Goal: Transaction & Acquisition: Purchase product/service

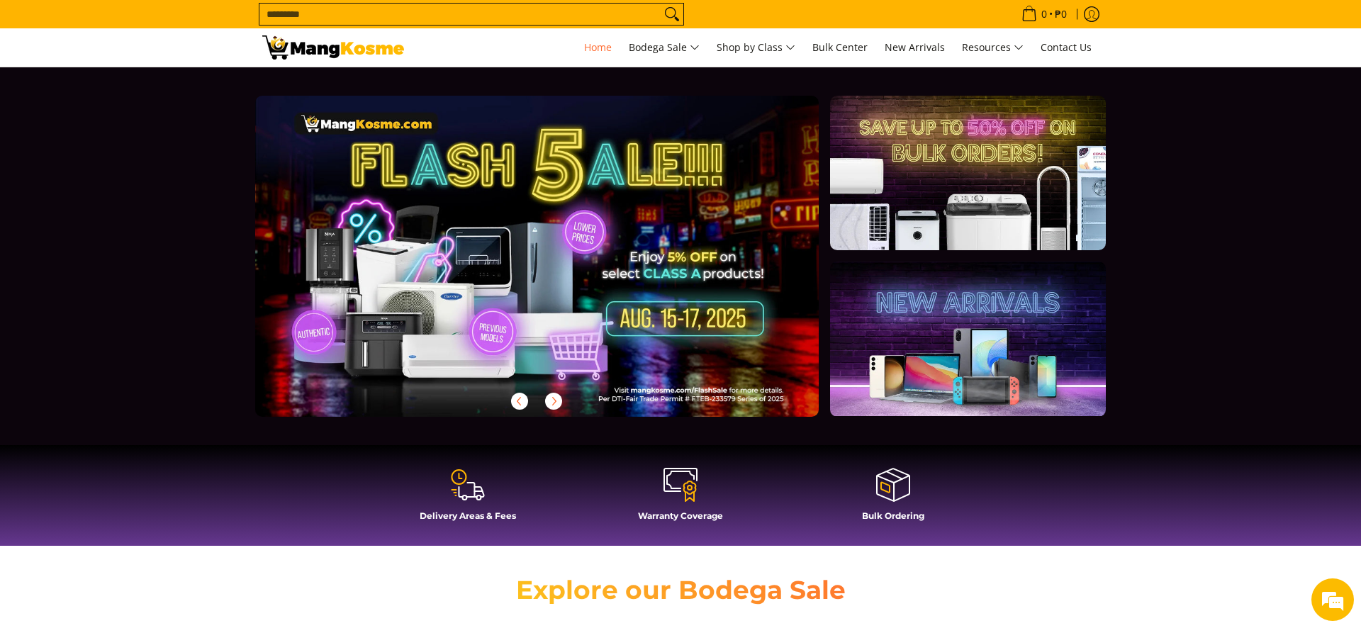
click at [506, 22] on input "Search..." at bounding box center [459, 14] width 401 height 21
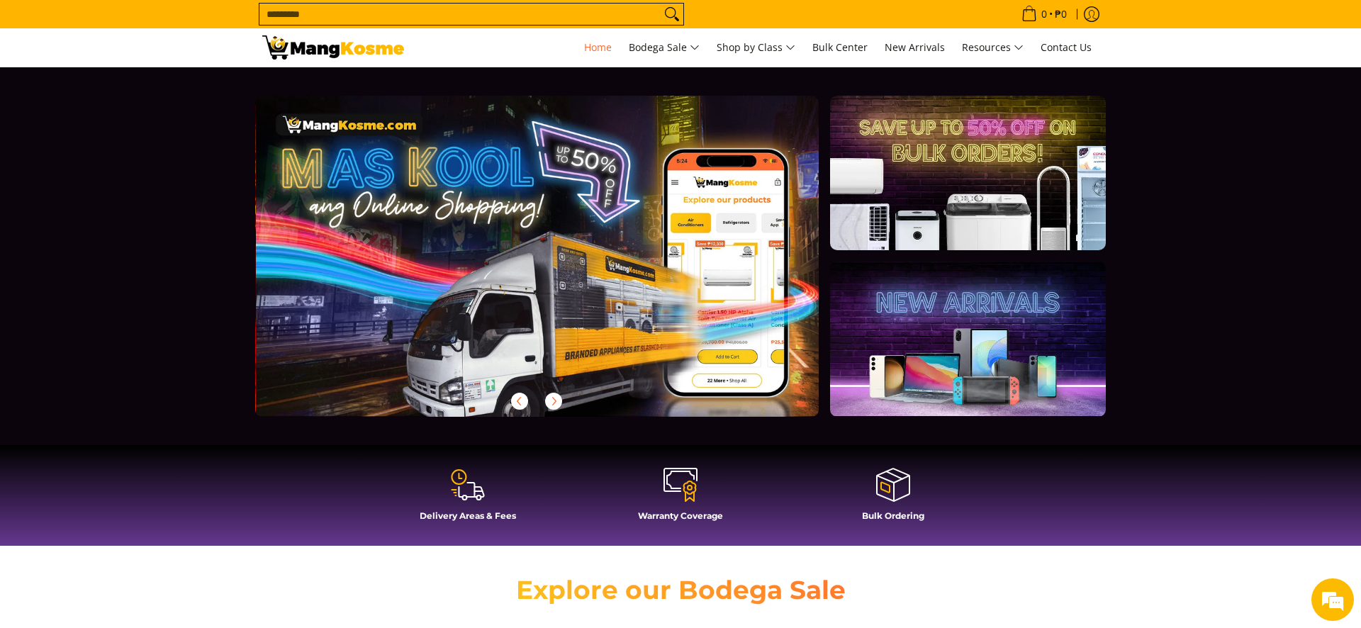
scroll to position [0, 564]
type input "**********"
click at [661, 4] on button "Search" at bounding box center [672, 14] width 23 height 21
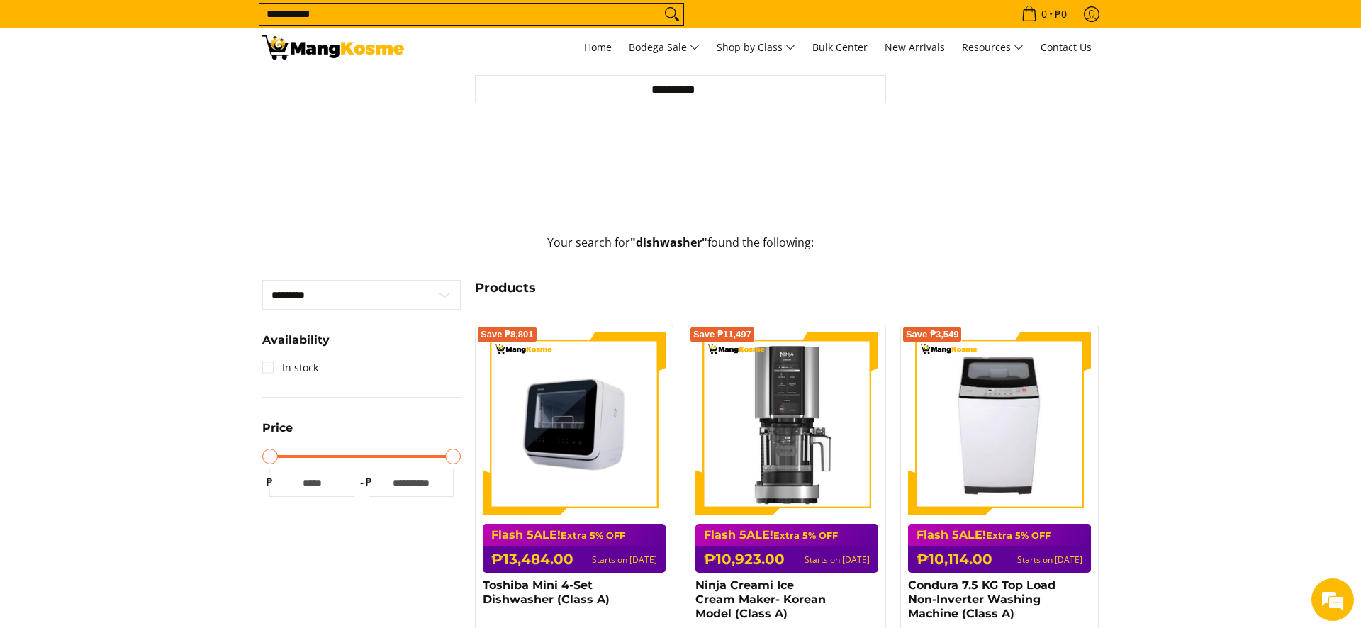
scroll to position [227, 0]
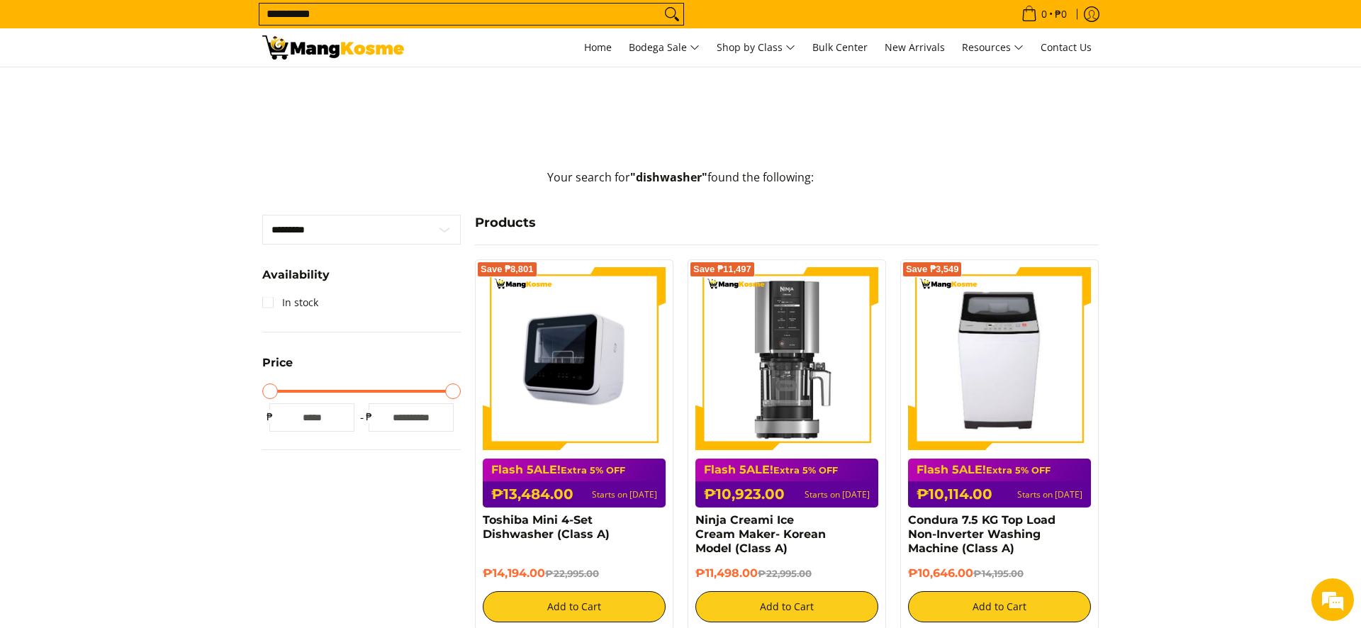
click at [595, 391] on img at bounding box center [574, 358] width 183 height 183
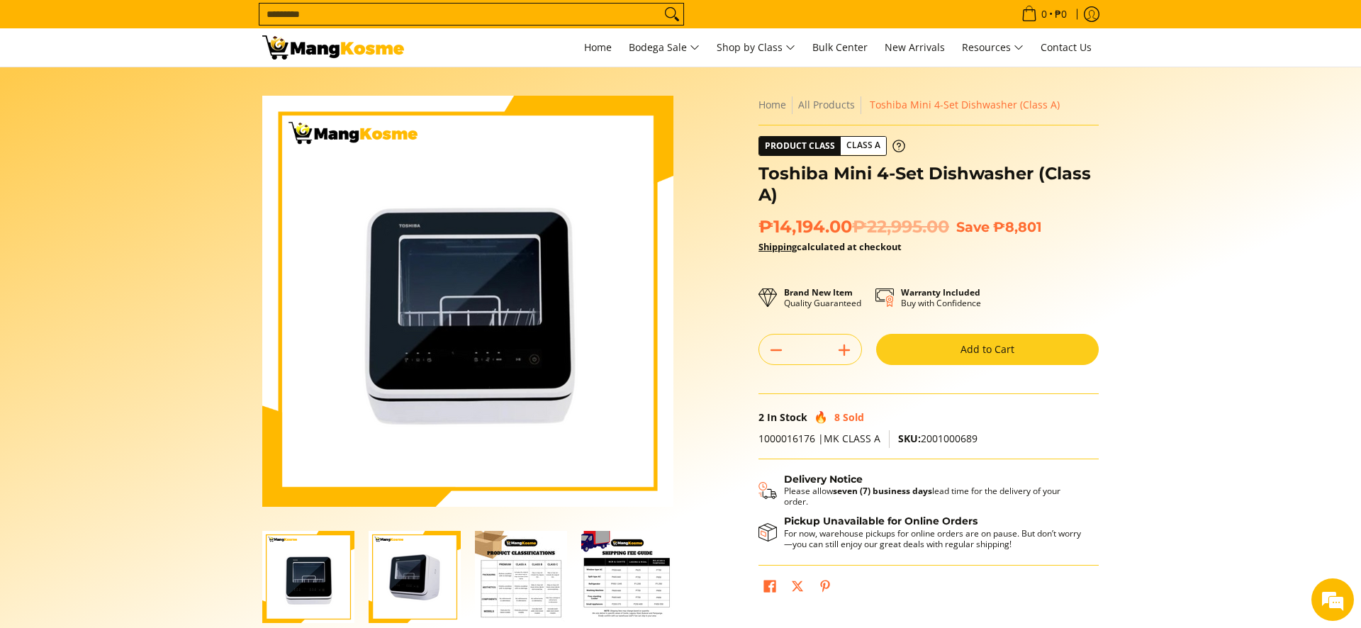
click at [518, 583] on img "Toshiba Mini 4-Set Dishwasher (Class A)-3" at bounding box center [521, 577] width 92 height 92
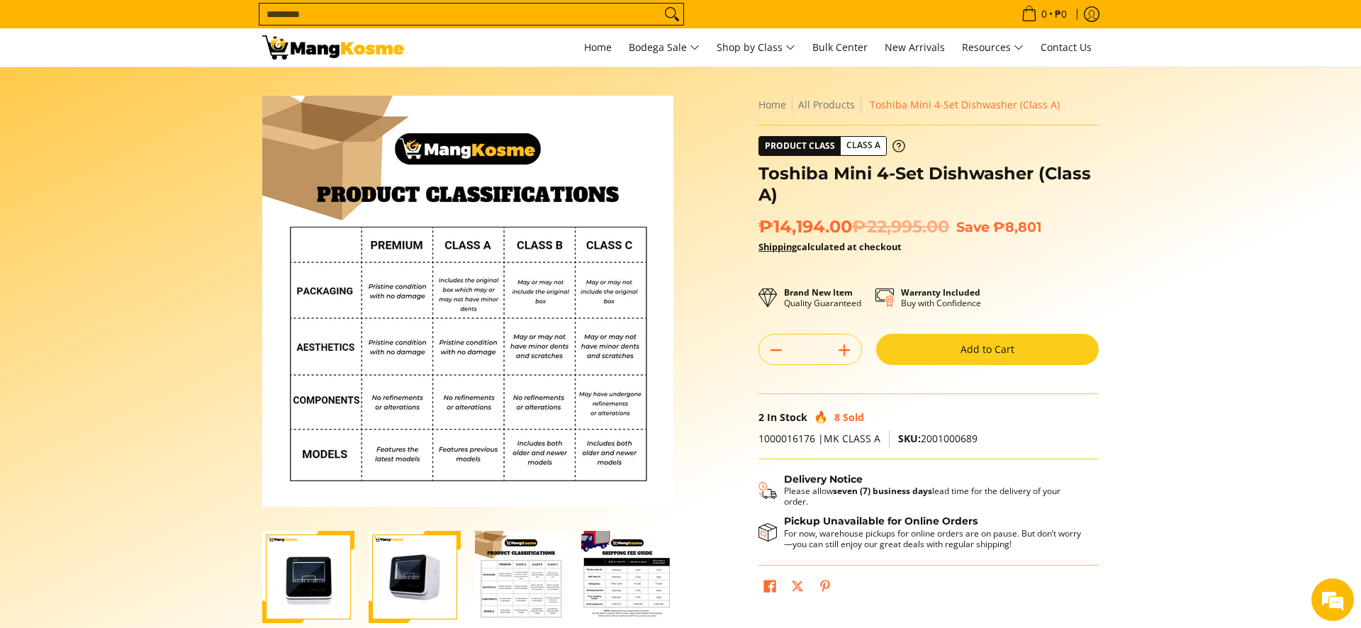
click at [436, 585] on img "Toshiba Mini 4-Set Dishwasher (Class A)-2" at bounding box center [415, 577] width 92 height 92
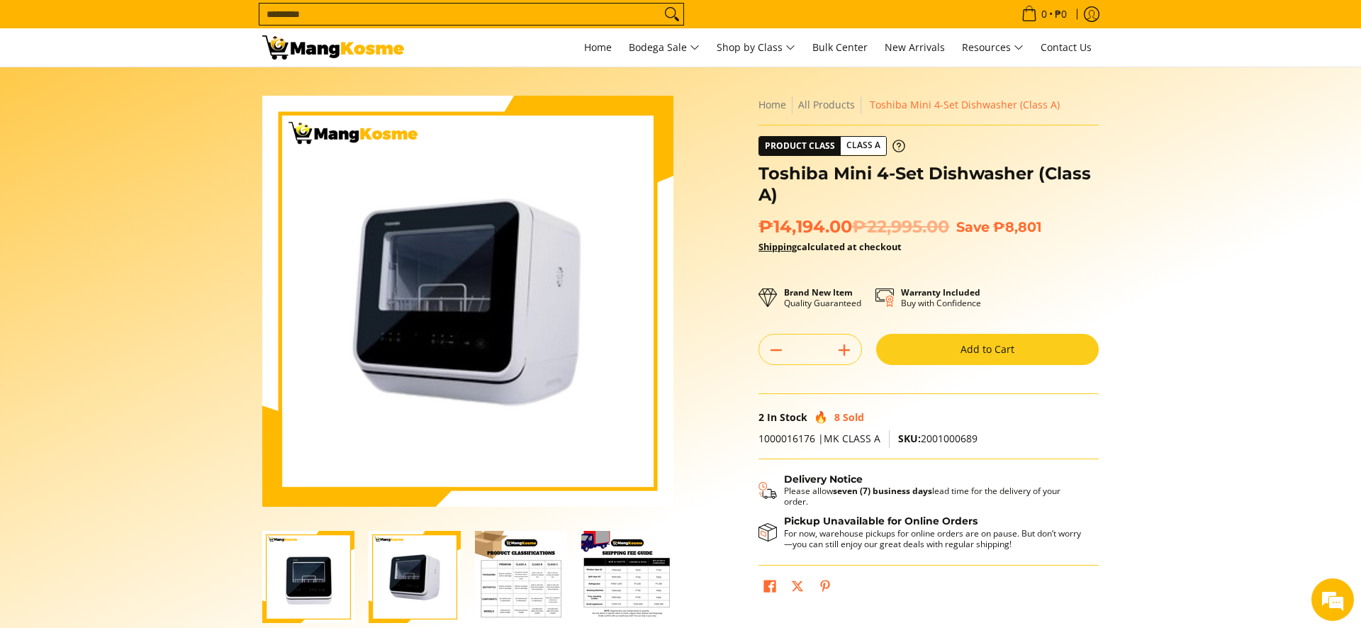
click at [309, 582] on img "Toshiba Mini 4-Set Dishwasher (Class A)-1" at bounding box center [308, 577] width 92 height 92
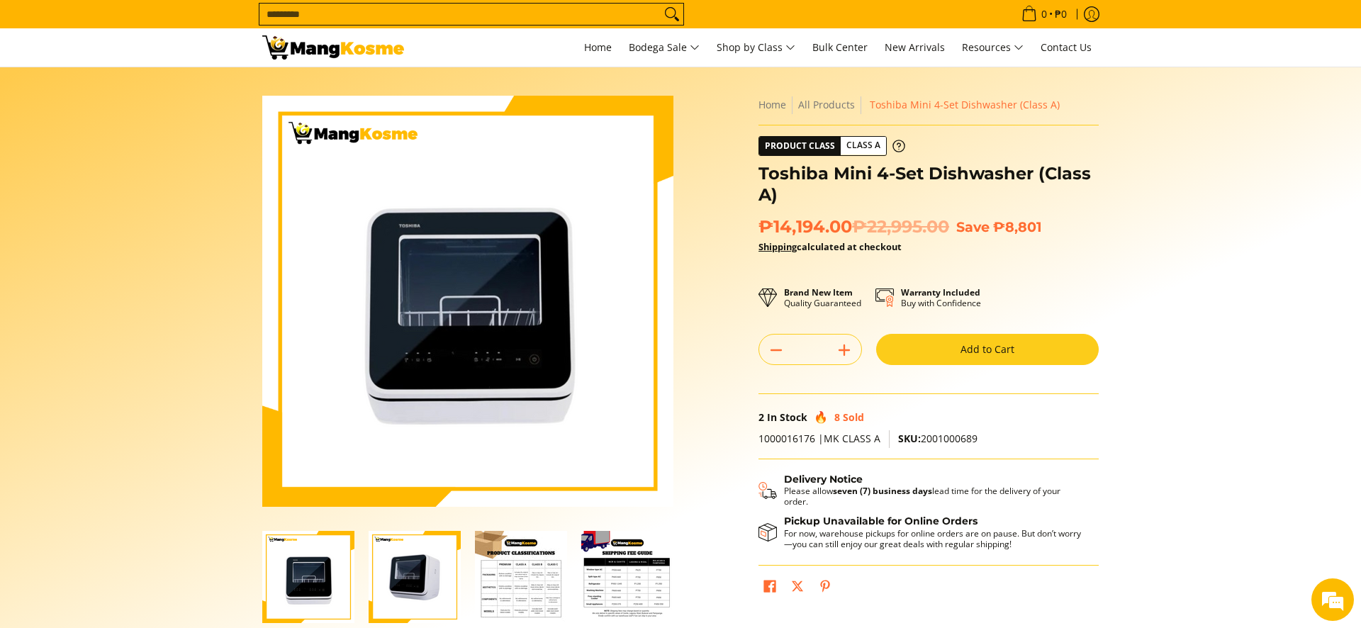
click at [1132, 130] on section "Skip to Main Content Enable zoom Disable zoom Enable zoom Disable zoom Enable z…" at bounding box center [680, 390] width 1361 height 647
